Goal: Navigation & Orientation: Find specific page/section

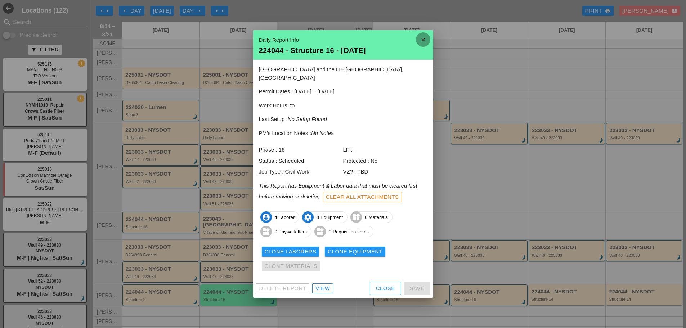
click at [423, 46] on icon "close" at bounding box center [423, 39] width 14 height 14
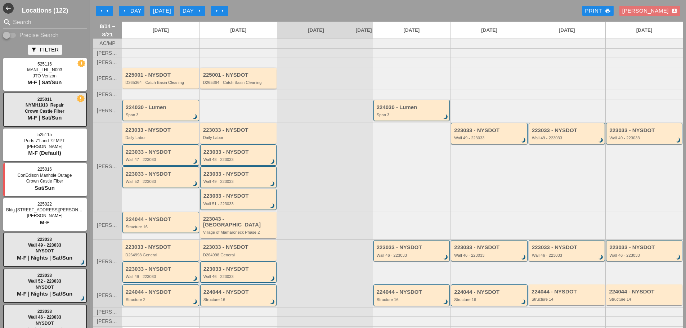
click at [227, 85] on div "D265364 - Catch Basin Cleaning" at bounding box center [239, 82] width 72 height 4
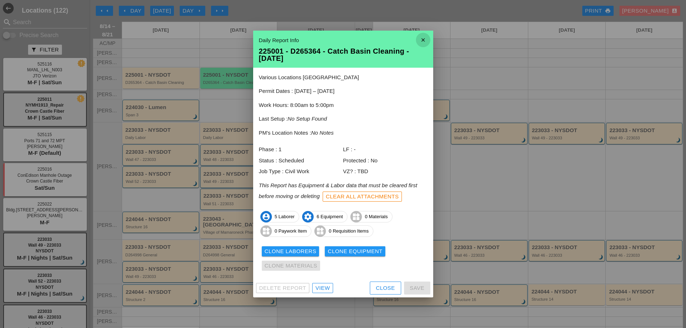
click at [426, 41] on icon "close" at bounding box center [423, 40] width 14 height 14
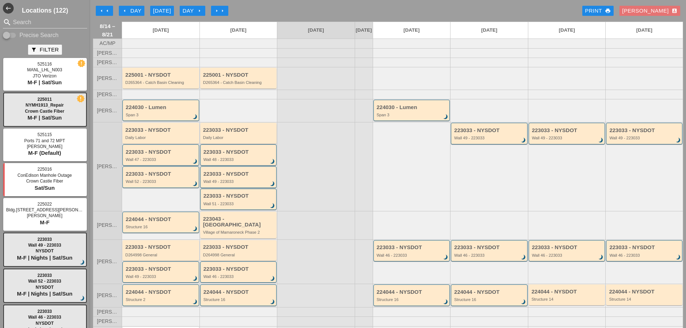
click at [243, 140] on div "223033 - NYSDOT Daily Labor" at bounding box center [239, 133] width 72 height 13
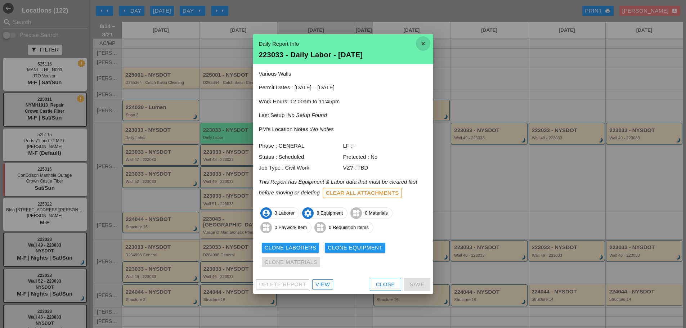
click at [422, 40] on icon "close" at bounding box center [423, 43] width 14 height 14
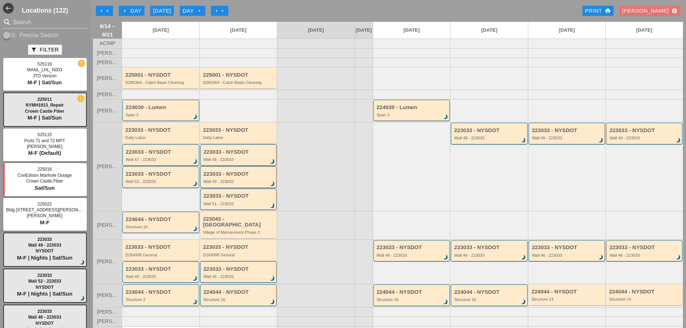
click at [246, 162] on div "Wall 48 - 223033" at bounding box center [238, 159] width 71 height 4
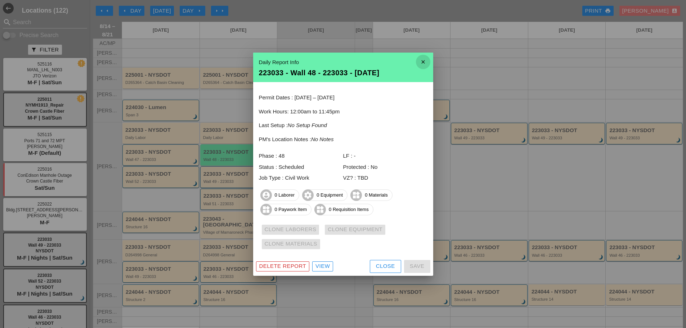
click at [421, 64] on icon "close" at bounding box center [423, 62] width 14 height 14
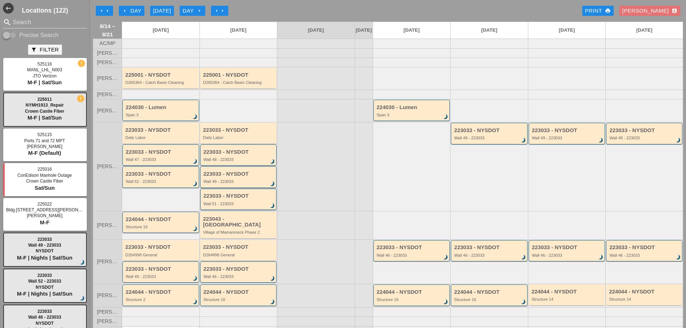
click at [250, 206] on div "223033 - NYSDOT Wall 51 - 223033 brightness_3" at bounding box center [238, 199] width 71 height 13
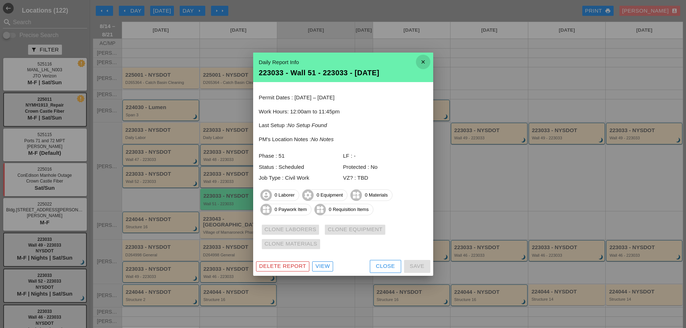
click at [422, 62] on icon "close" at bounding box center [423, 62] width 14 height 14
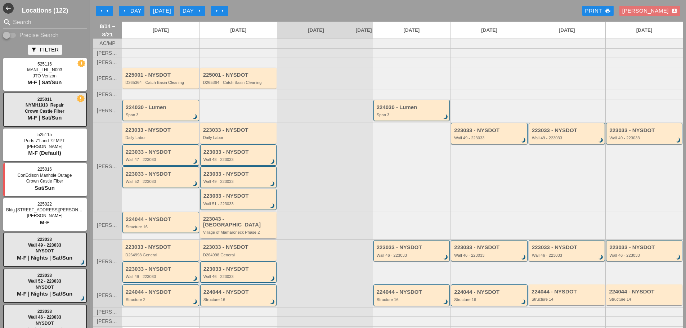
click at [249, 231] on div "Village of Mamaroneck Phase 2" at bounding box center [239, 232] width 72 height 4
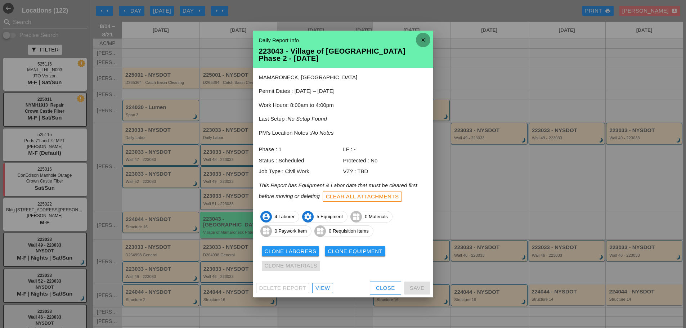
click at [420, 43] on icon "close" at bounding box center [423, 40] width 14 height 14
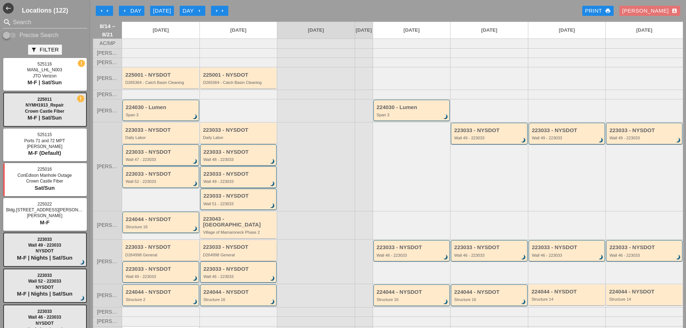
click at [228, 254] on div "D264998 General" at bounding box center [239, 255] width 72 height 4
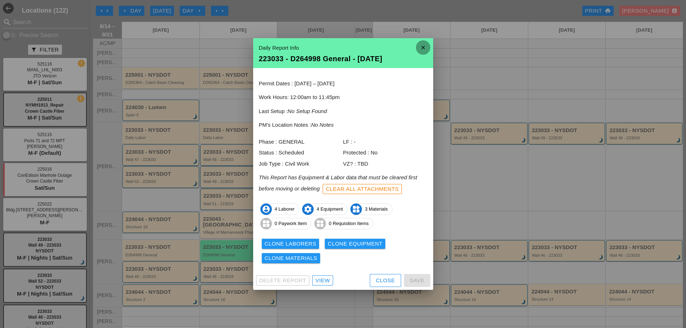
click at [421, 52] on icon "close" at bounding box center [423, 47] width 14 height 14
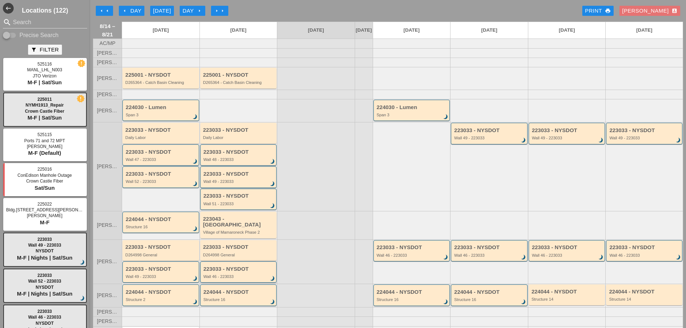
click at [263, 277] on div "Wall 46 - 223033" at bounding box center [238, 276] width 71 height 4
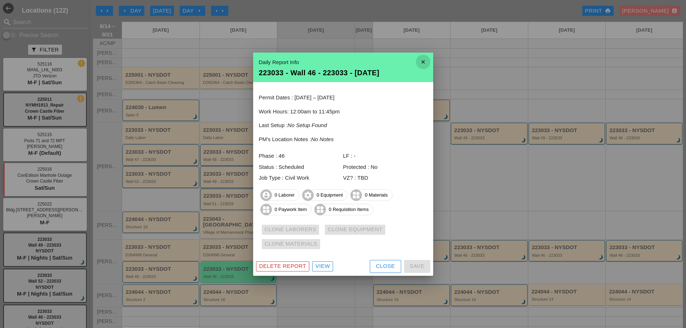
click at [423, 61] on icon "close" at bounding box center [423, 62] width 14 height 14
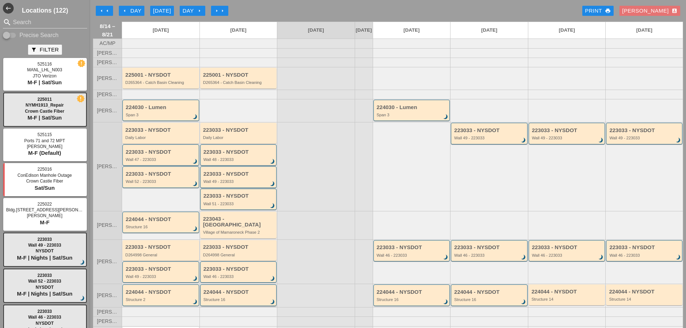
click at [238, 294] on div "224044 - NYSDOT" at bounding box center [238, 292] width 71 height 6
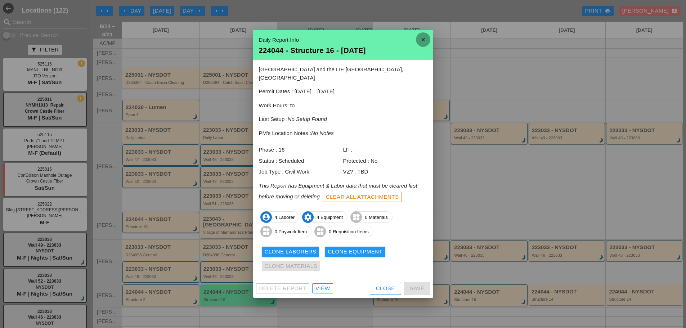
click at [422, 46] on icon "close" at bounding box center [423, 39] width 14 height 14
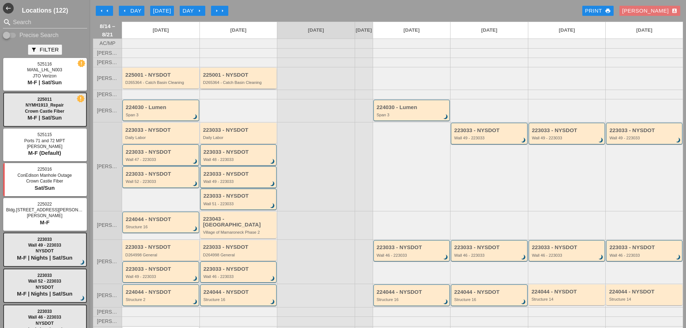
click at [248, 85] on div "D265364 - Catch Basin Cleaning" at bounding box center [239, 82] width 72 height 4
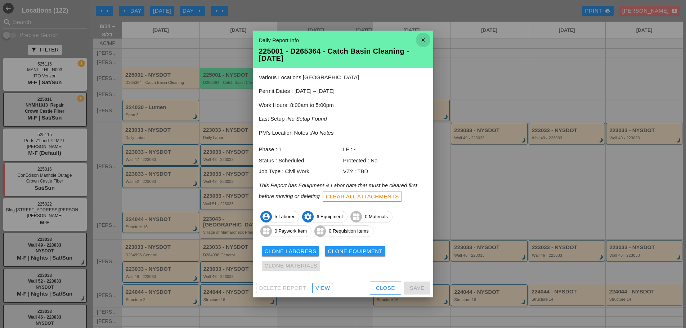
click at [423, 39] on icon "close" at bounding box center [423, 40] width 14 height 14
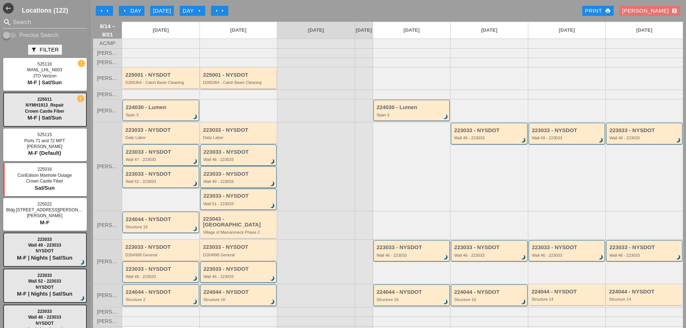
click at [254, 88] on div "225001 - NYSDOT D265364 - Catch Basin Cleaning" at bounding box center [238, 78] width 77 height 21
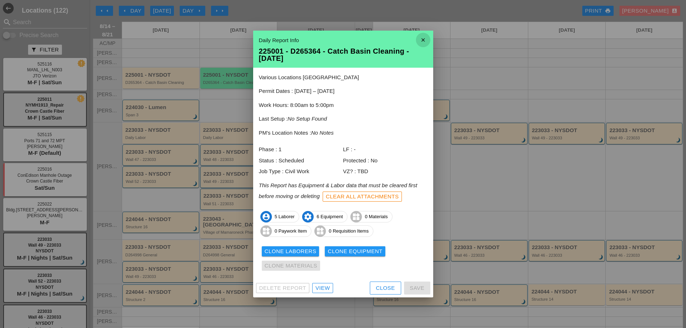
click at [424, 41] on icon "close" at bounding box center [423, 40] width 14 height 14
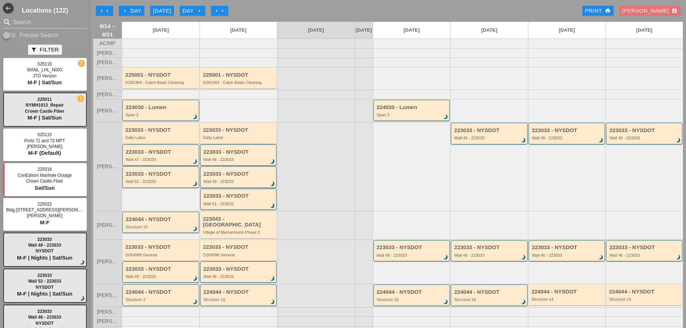
click at [263, 143] on div "223033 - NYSDOT Daily Labor" at bounding box center [238, 133] width 77 height 21
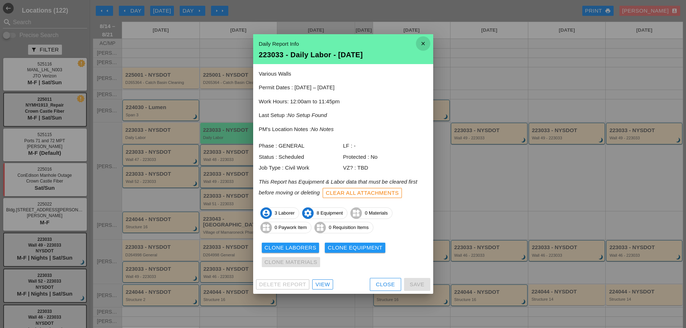
click at [425, 42] on icon "close" at bounding box center [423, 43] width 14 height 14
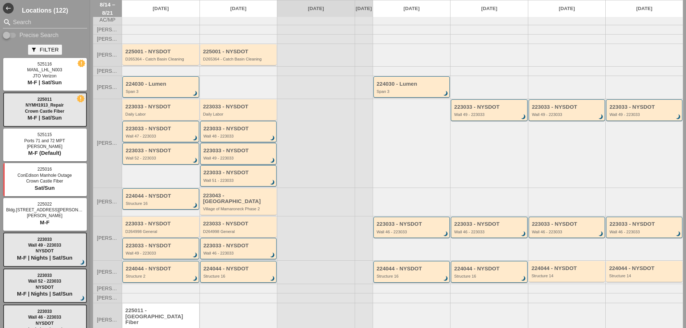
scroll to position [45, 0]
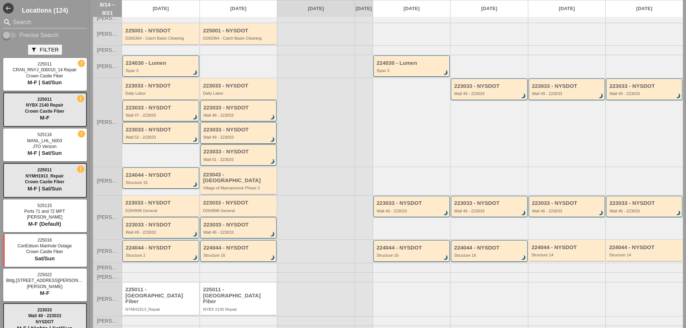
scroll to position [45, 0]
click at [249, 297] on div "225011 - [GEOGRAPHIC_DATA] Fiber" at bounding box center [239, 294] width 72 height 18
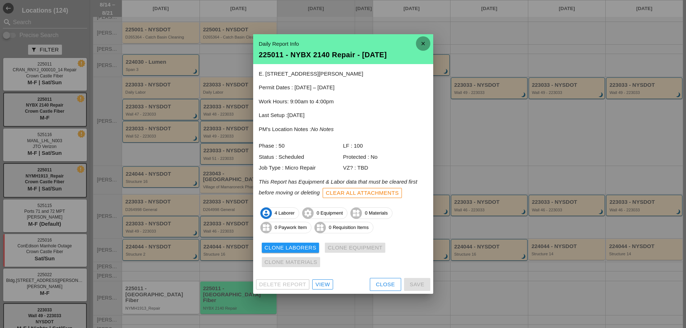
click at [427, 42] on icon "close" at bounding box center [423, 43] width 14 height 14
